Goal: Task Accomplishment & Management: Use online tool/utility

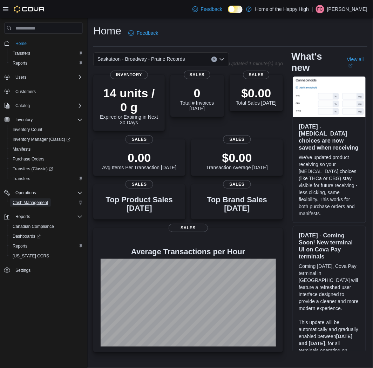
click at [25, 202] on span "Cash Management" at bounding box center [30, 203] width 35 height 6
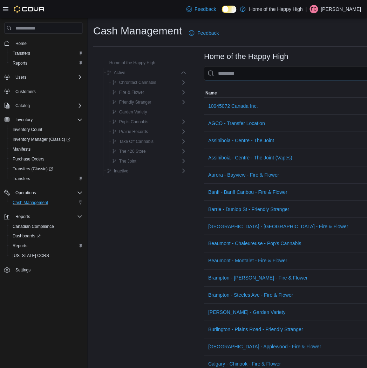
click at [243, 74] on input "This is a search bar. As you type, the results lower in the page will automatic…" at bounding box center [346, 73] width 285 height 14
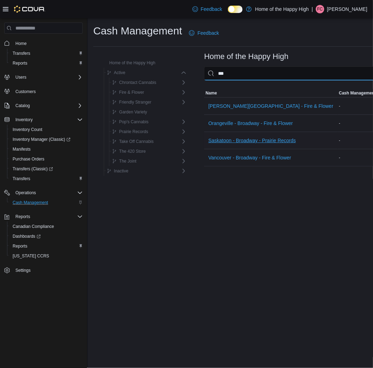
type input "***"
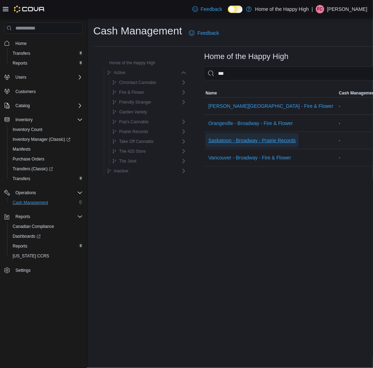
click at [239, 144] on span "Saskatoon - Broadway - Prairie Records" at bounding box center [252, 140] width 88 height 14
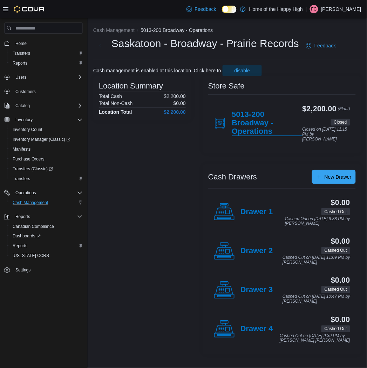
click at [257, 120] on h4 "5013-200 Broadway - Operations" at bounding box center [267, 123] width 70 height 26
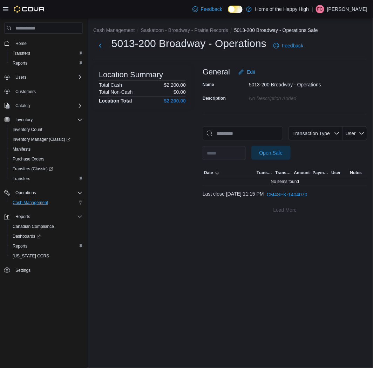
click at [283, 153] on span "Open Safe" at bounding box center [271, 152] width 23 height 7
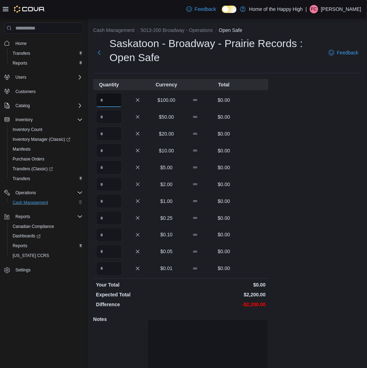
click at [113, 104] on input "Quantity" at bounding box center [109, 100] width 26 height 14
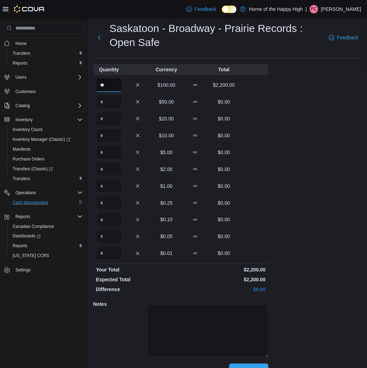
scroll to position [30, 0]
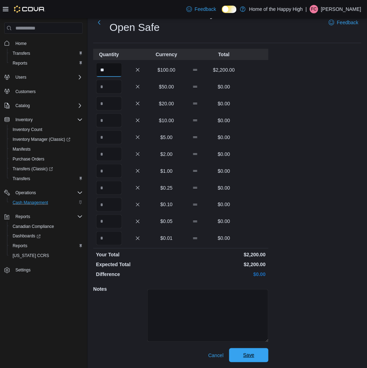
type input "**"
click at [258, 357] on span "Save" at bounding box center [249, 355] width 31 height 14
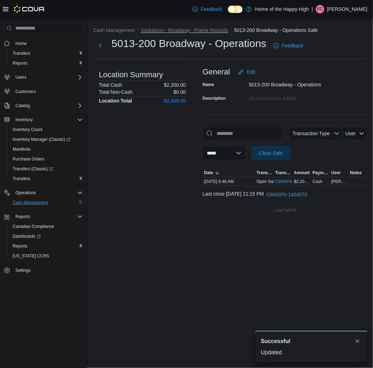
click at [206, 31] on button "Saskatoon - Broadway - Prairie Records" at bounding box center [185, 30] width 88 height 6
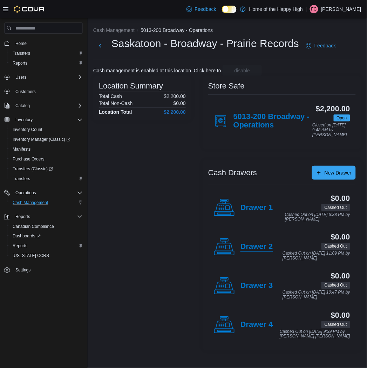
click at [248, 248] on h4 "Drawer 2" at bounding box center [257, 246] width 33 height 9
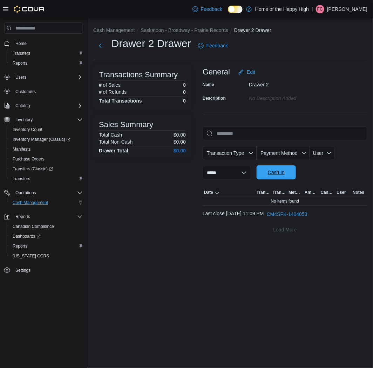
click at [285, 172] on span "Cash In" at bounding box center [276, 172] width 17 height 7
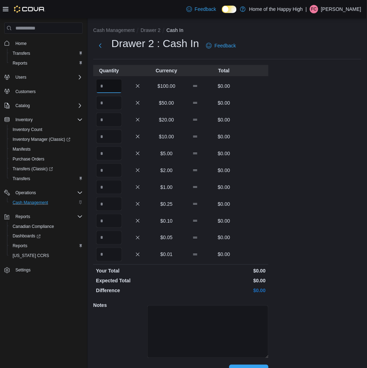
click at [115, 83] on input "Quantity" at bounding box center [109, 86] width 26 height 14
type input "*"
click at [274, 172] on div "Cash Management Drawer 2 Cash In Drawer 2 : Cash In Feedback Quantity Currency …" at bounding box center [227, 201] width 279 height 366
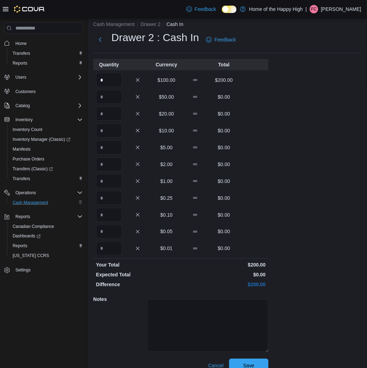
scroll to position [16, 0]
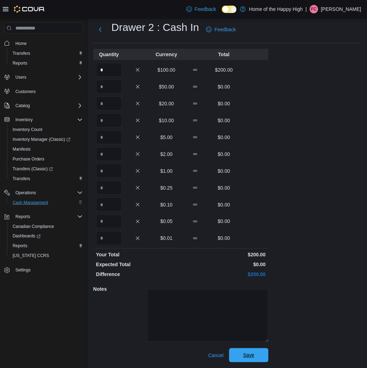
click at [264, 359] on span "Save" at bounding box center [249, 355] width 31 height 14
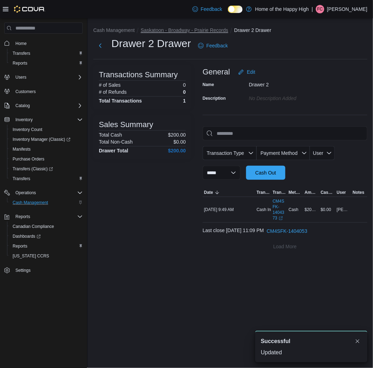
click at [181, 29] on button "Saskatoon - Broadway - Prairie Records" at bounding box center [185, 30] width 88 height 6
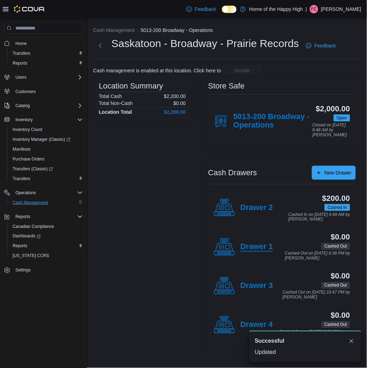
scroll to position [7, 0]
click at [251, 290] on h4 "Drawer 3" at bounding box center [257, 285] width 33 height 9
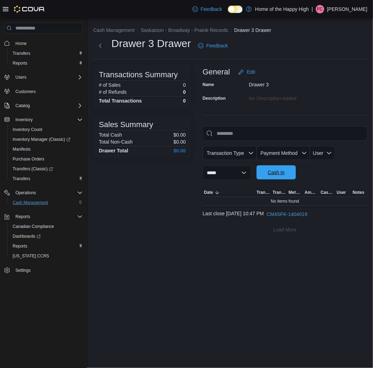
click at [274, 171] on span "Cash In" at bounding box center [276, 172] width 31 height 14
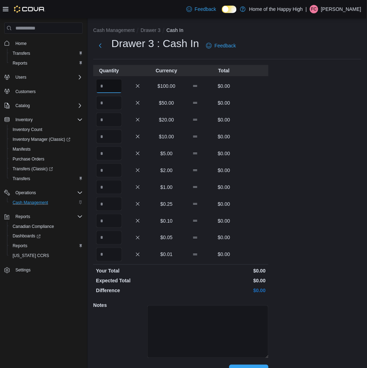
click at [111, 84] on input "Quantity" at bounding box center [109, 86] width 26 height 14
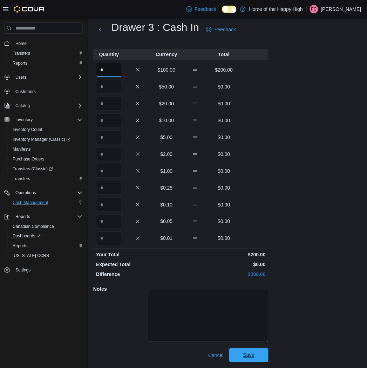
type input "*"
click at [260, 354] on span "Save" at bounding box center [249, 355] width 31 height 14
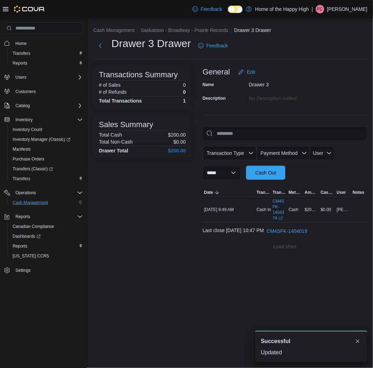
click at [228, 305] on div "**********" at bounding box center [230, 192] width 285 height 349
click at [341, 5] on p "[PERSON_NAME]" at bounding box center [347, 9] width 40 height 8
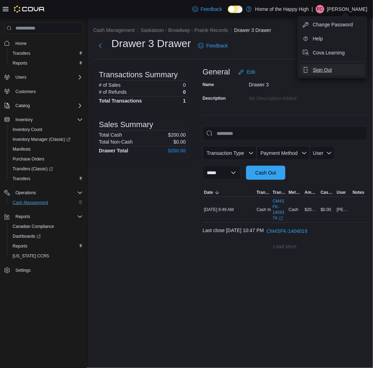
click at [316, 70] on span "Sign Out" at bounding box center [322, 69] width 19 height 7
